Goal: Transaction & Acquisition: Book appointment/travel/reservation

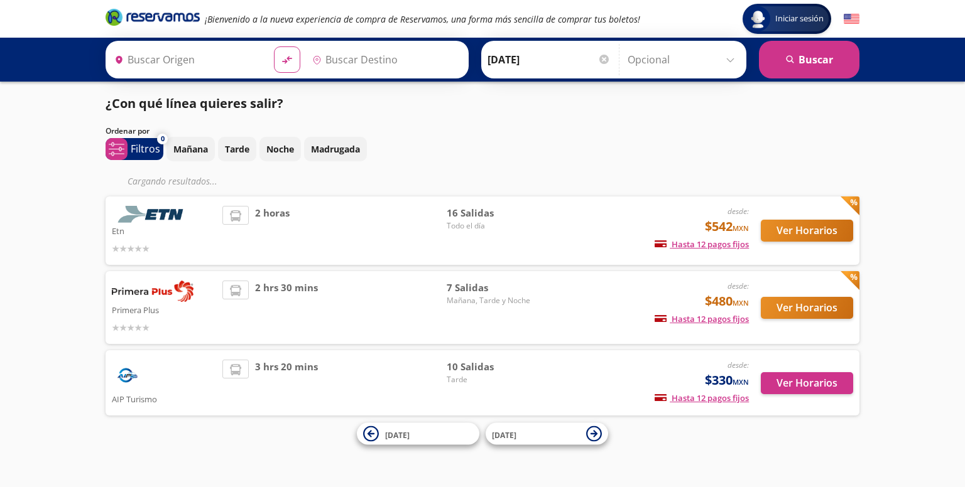
type input "[PERSON_NAME] de Querétaro, [GEOGRAPHIC_DATA]"
type input "[GEOGRAPHIC_DATA], [GEOGRAPHIC_DATA]"
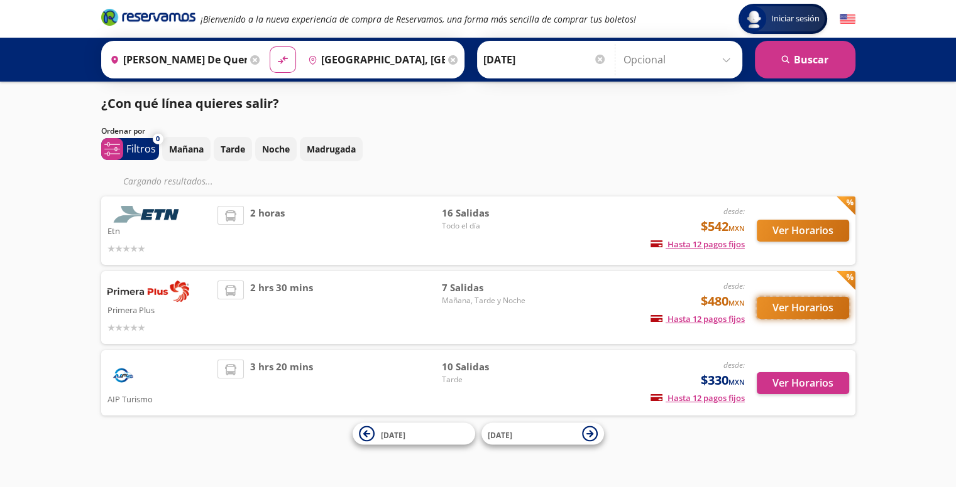
click at [819, 307] on button "Ver Horarios" at bounding box center [802, 308] width 92 height 22
click at [789, 232] on button "Ver Horarios" at bounding box center [802, 231] width 92 height 22
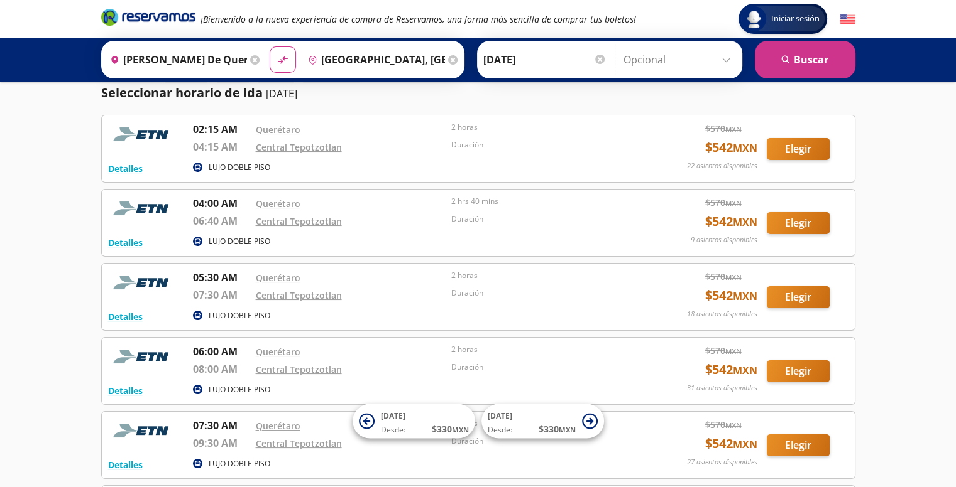
scroll to position [63, 0]
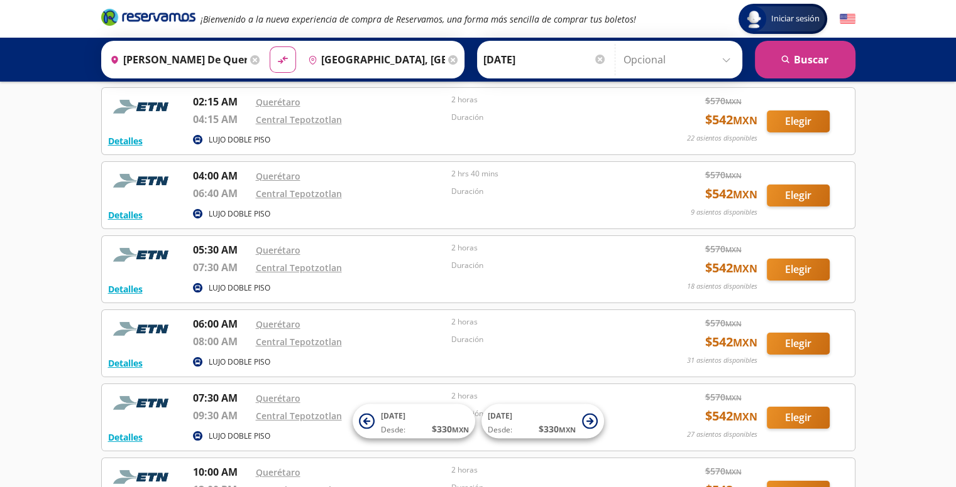
drag, startPoint x: 585, startPoint y: 257, endPoint x: 648, endPoint y: 263, distance: 63.7
click at [586, 257] on div "2 horas" at bounding box center [546, 251] width 190 height 18
click at [805, 272] on button "Elegir" at bounding box center [797, 270] width 63 height 22
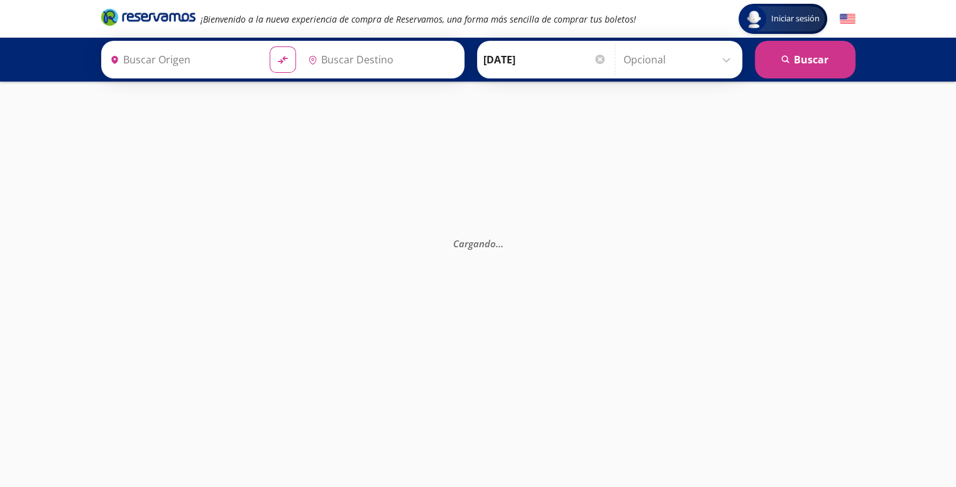
type input "[PERSON_NAME] de Querétaro, [GEOGRAPHIC_DATA]"
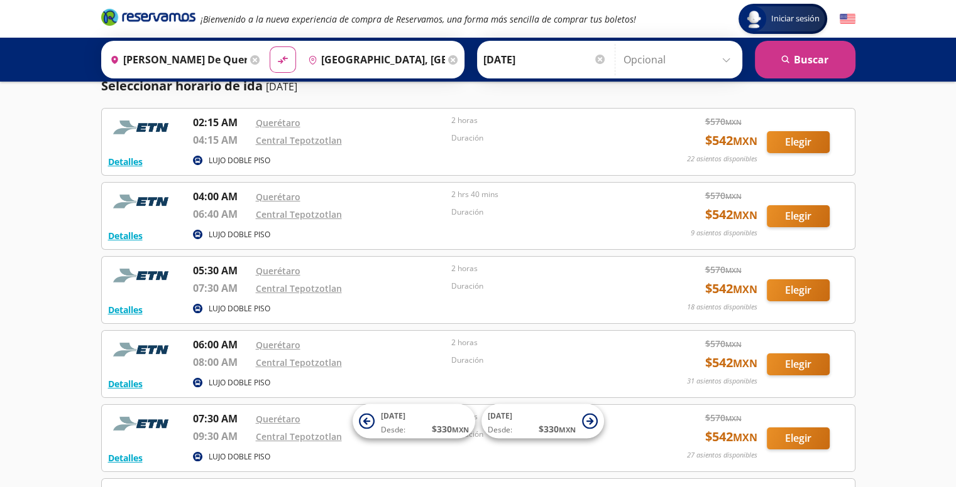
scroll to position [63, 0]
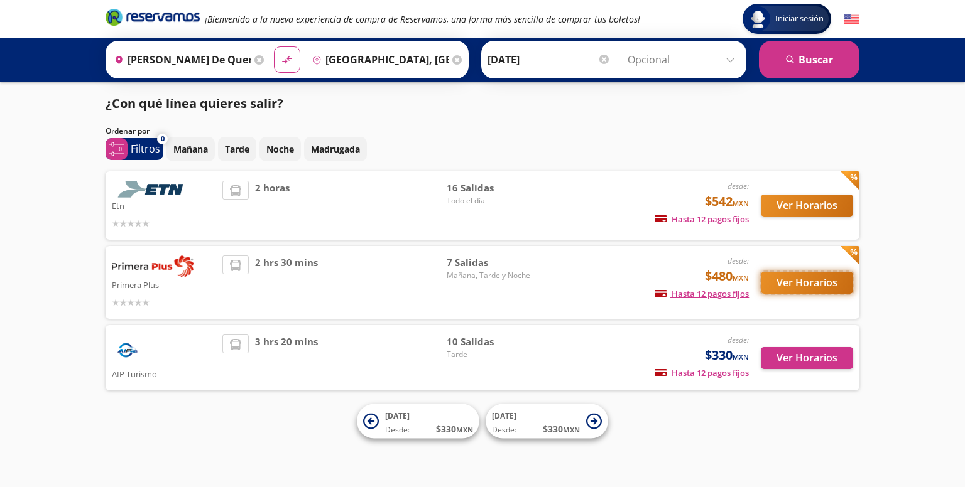
click at [803, 282] on button "Ver Horarios" at bounding box center [807, 283] width 92 height 22
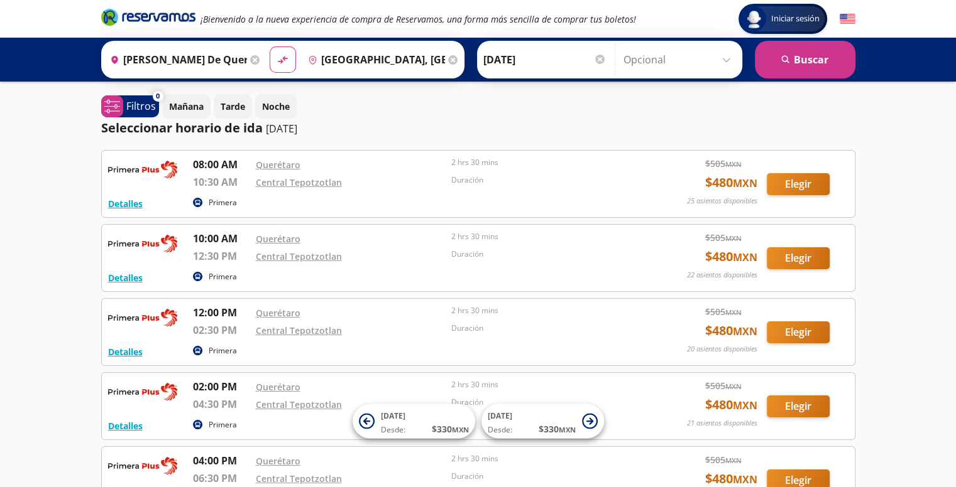
click at [421, 60] on input "[GEOGRAPHIC_DATA], [GEOGRAPHIC_DATA]" at bounding box center [374, 59] width 142 height 31
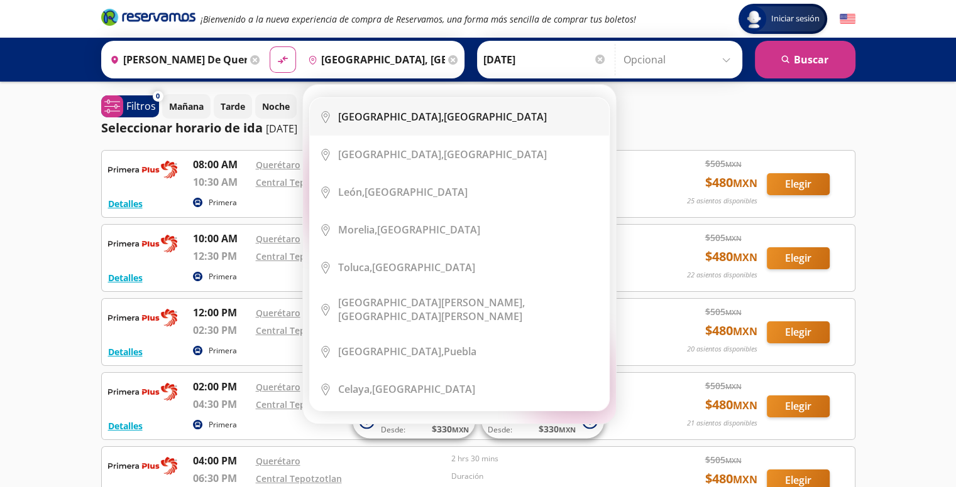
click at [423, 119] on b "[GEOGRAPHIC_DATA]," at bounding box center [391, 117] width 106 height 14
type input "[GEOGRAPHIC_DATA], [GEOGRAPHIC_DATA]"
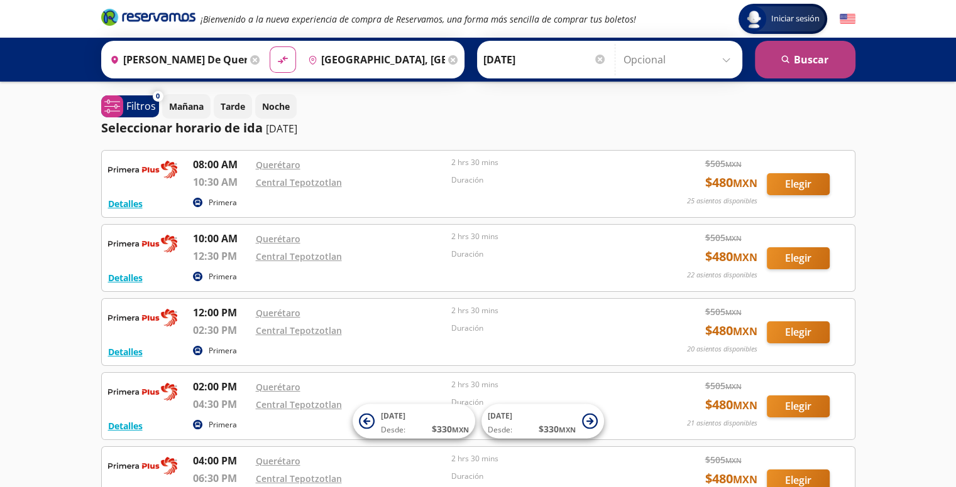
click at [802, 62] on button "search [GEOGRAPHIC_DATA]" at bounding box center [804, 60] width 101 height 38
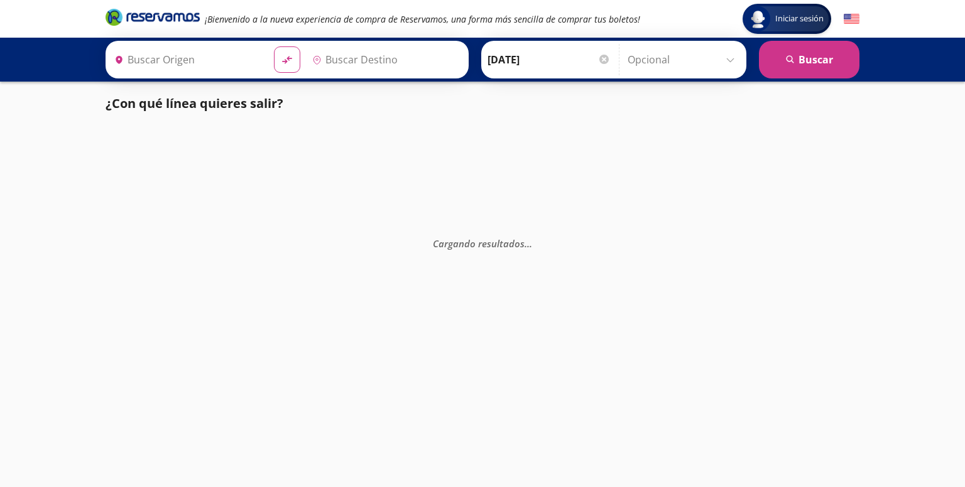
type input "[PERSON_NAME] de Querétaro, [GEOGRAPHIC_DATA]"
type input "[GEOGRAPHIC_DATA], [GEOGRAPHIC_DATA]"
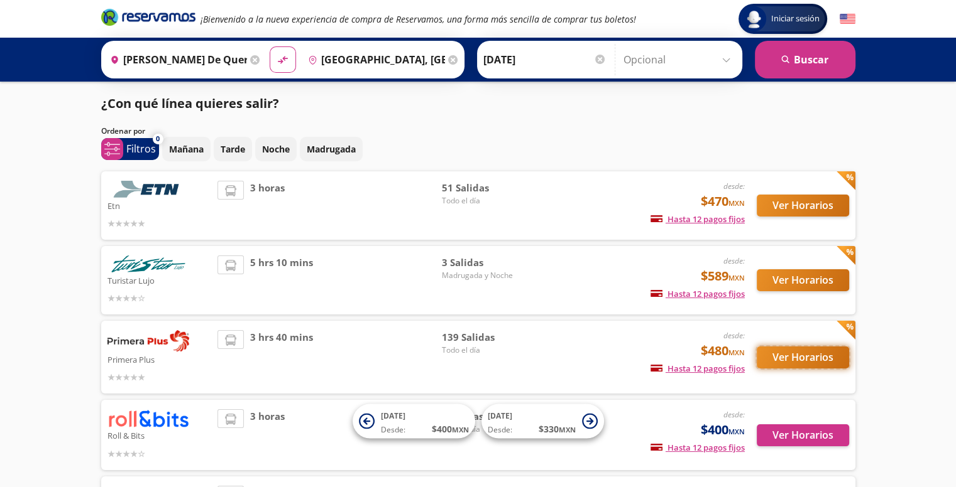
click at [796, 362] on button "Ver Horarios" at bounding box center [802, 358] width 92 height 22
